Goal: Information Seeking & Learning: Learn about a topic

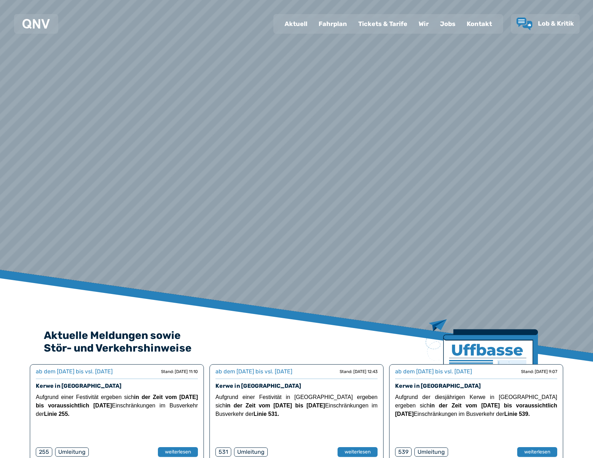
click at [337, 27] on div "Fahrplan" at bounding box center [333, 24] width 40 height 18
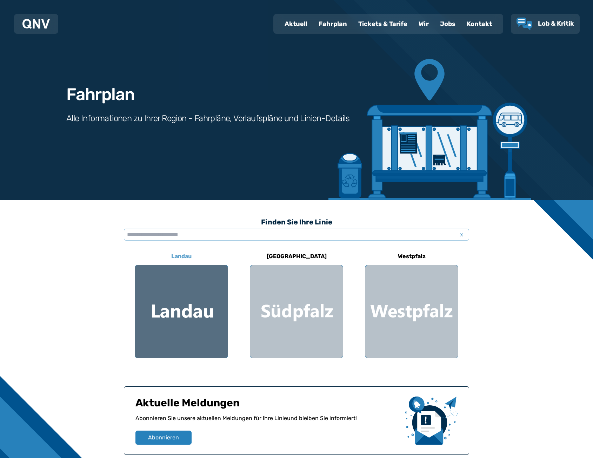
click at [211, 310] on div at bounding box center [181, 311] width 93 height 93
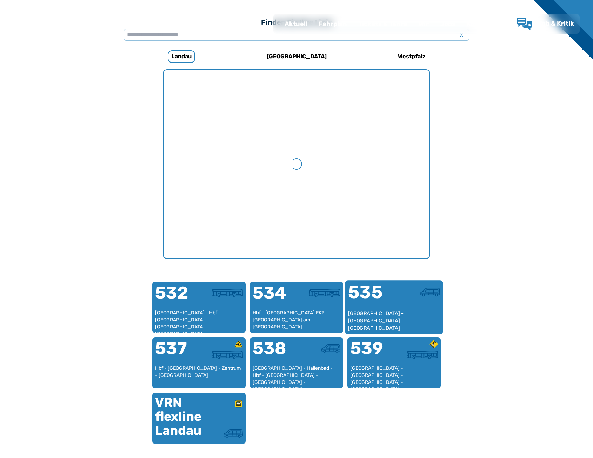
scroll to position [216, 0]
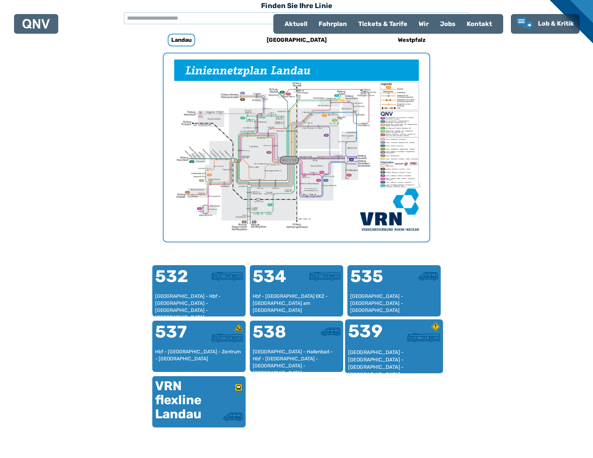
click at [393, 342] on div "539" at bounding box center [371, 335] width 46 height 26
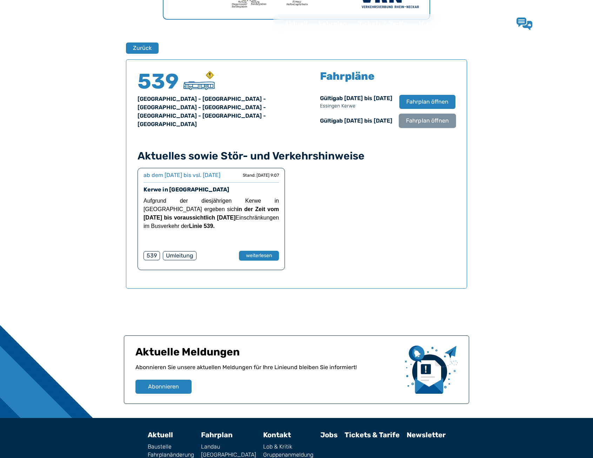
scroll to position [463, 0]
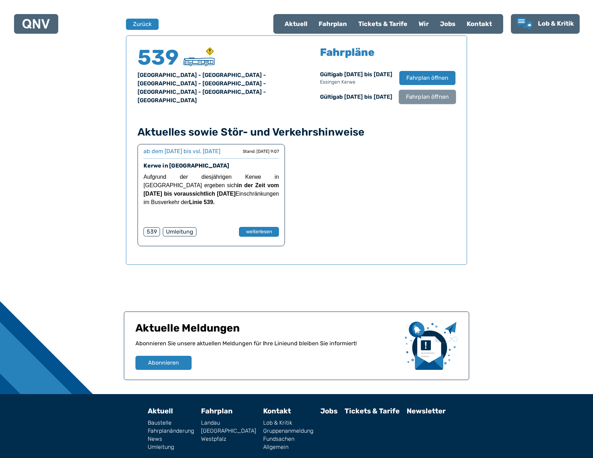
click at [431, 101] on span "Fahrplan öffnen" at bounding box center [427, 97] width 43 height 8
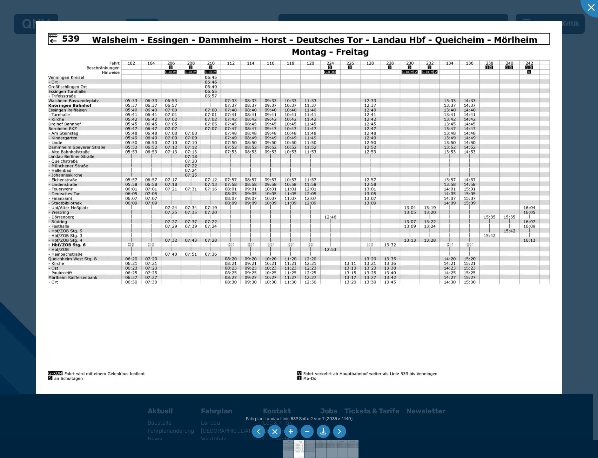
click at [10, 61] on div at bounding box center [299, 229] width 598 height 458
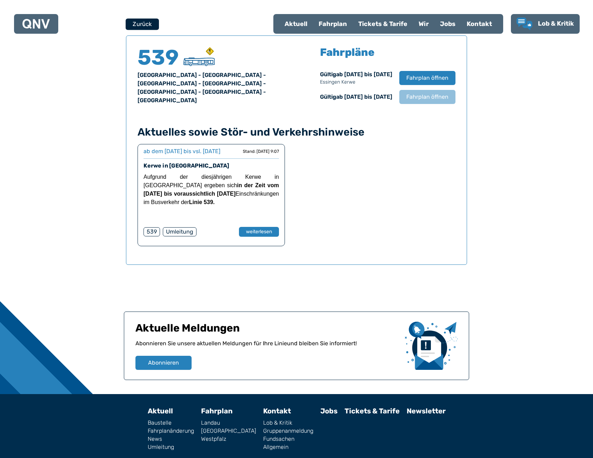
click at [147, 22] on button "Zurück" at bounding box center [142, 24] width 33 height 12
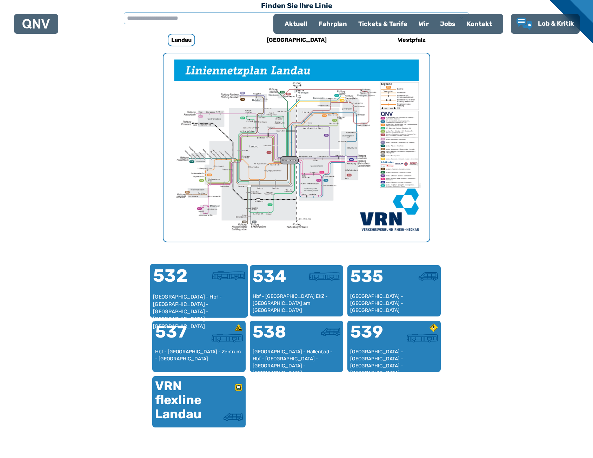
click at [220, 287] on div at bounding box center [222, 280] width 46 height 26
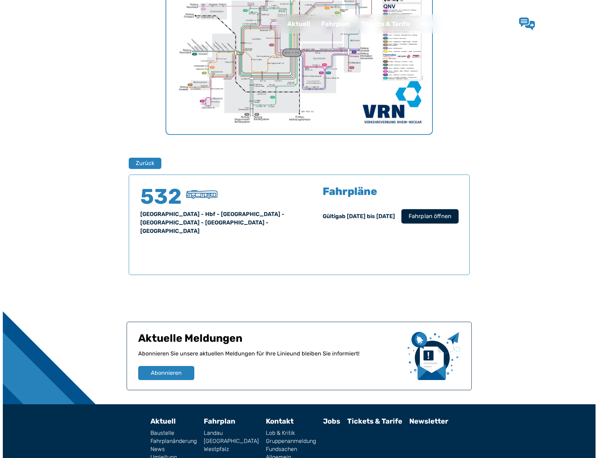
scroll to position [350, 0]
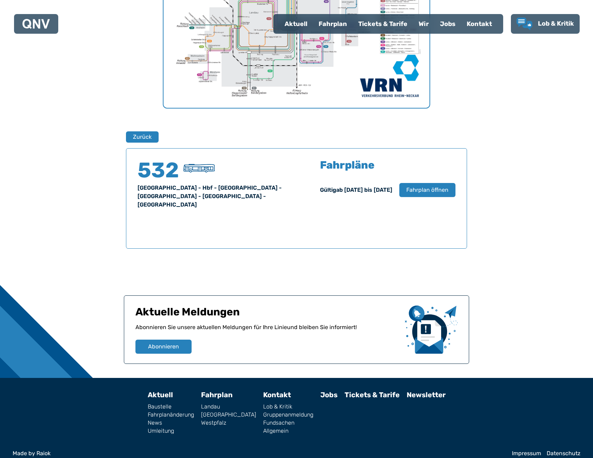
click at [453, 178] on div "Fahrpläne Gültig ab [DATE] bis [DATE] Fahrplan öffnen" at bounding box center [387, 186] width 135 height 53
click at [453, 184] on button "Fahrplan öffnen" at bounding box center [427, 190] width 57 height 14
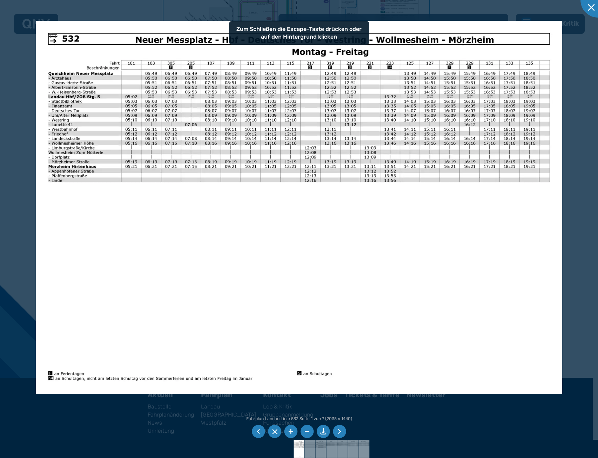
click at [421, 192] on img at bounding box center [299, 207] width 527 height 373
